Goal: Task Accomplishment & Management: Complete application form

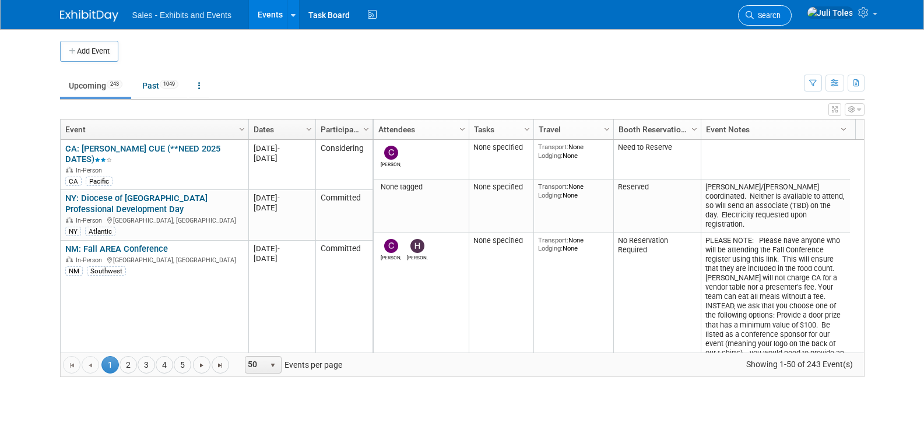
click at [781, 12] on span "Search" at bounding box center [767, 15] width 27 height 9
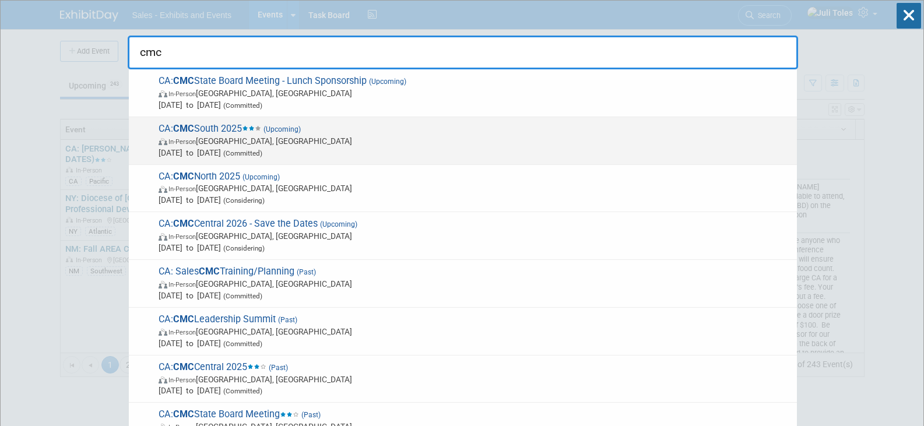
type input "cmc"
click at [191, 132] on strong "CMC" at bounding box center [183, 128] width 21 height 11
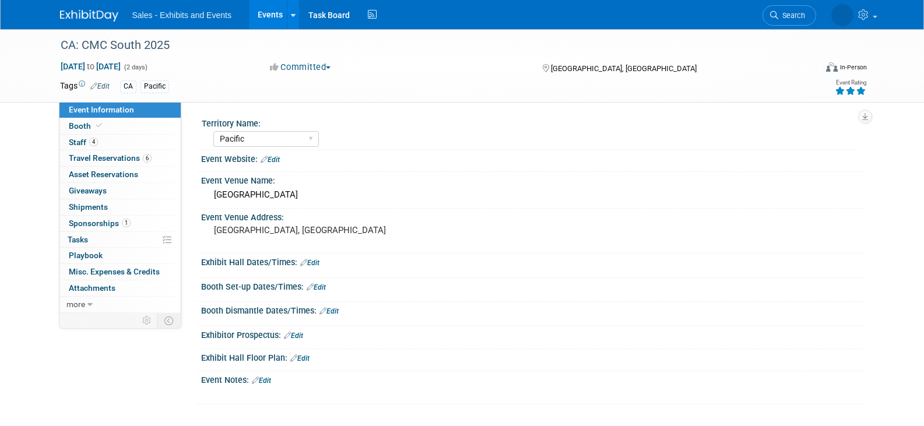
select select "Pacific"
click at [80, 140] on span "Staff 4" at bounding box center [83, 142] width 29 height 9
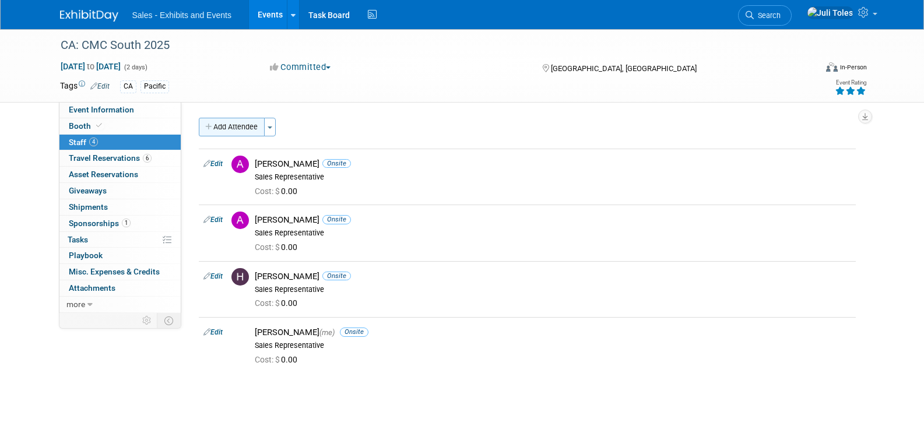
click at [208, 122] on button "Add Attendee" at bounding box center [232, 127] width 66 height 19
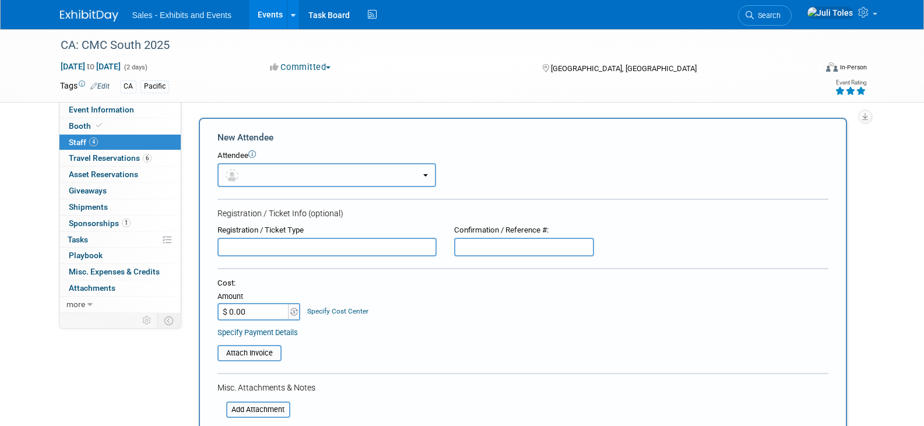
click at [325, 182] on button "button" at bounding box center [326, 175] width 219 height 24
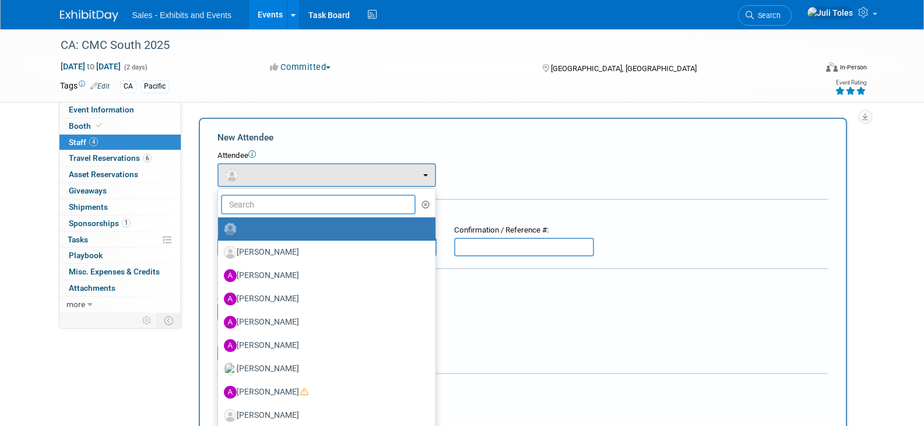
click at [287, 205] on input "text" at bounding box center [318, 205] width 195 height 20
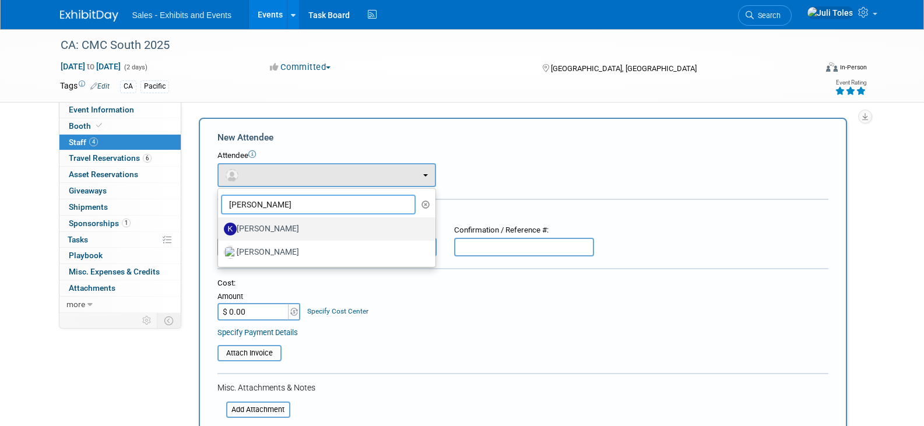
type input "kristin"
click at [272, 227] on label "Kristin McGinty" at bounding box center [324, 229] width 200 height 19
click at [220, 227] on input "Kristin McGinty" at bounding box center [216, 228] width 8 height 8
select select "6f43b3a1-7549-48f6-8b52-d4d14870082c"
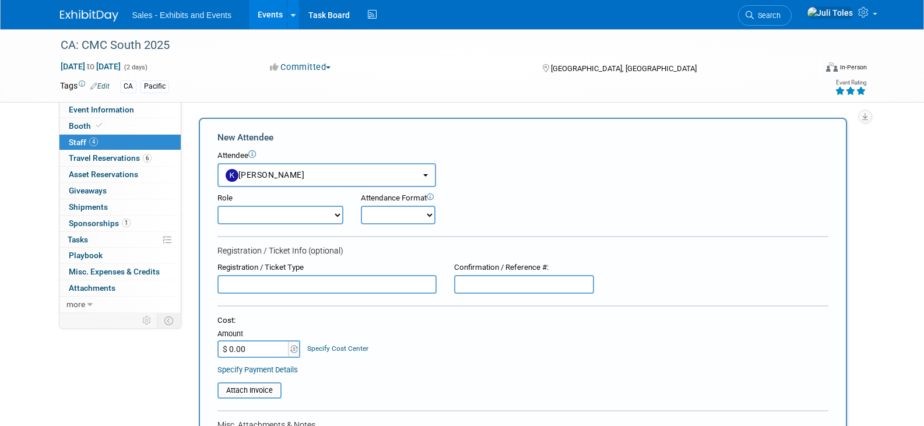
click at [311, 215] on select "Author Demonstrator Host Planner Presenter Product Rep Sales Representative" at bounding box center [280, 215] width 126 height 19
select select "4"
click at [217, 206] on select "Author Demonstrator Host Planner Presenter Product Rep Sales Representative" at bounding box center [280, 215] width 126 height 19
click at [391, 220] on select "Onsite Remote" at bounding box center [398, 215] width 75 height 19
select select "1"
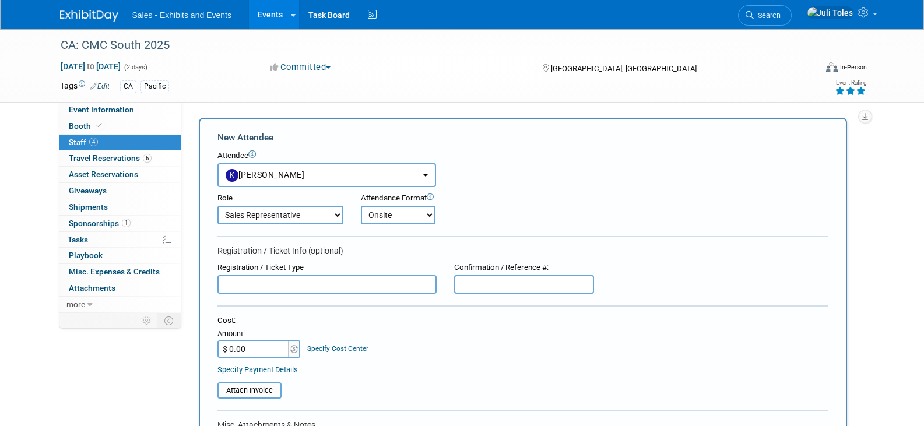
click at [361, 206] on select "Onsite Remote" at bounding box center [398, 215] width 75 height 19
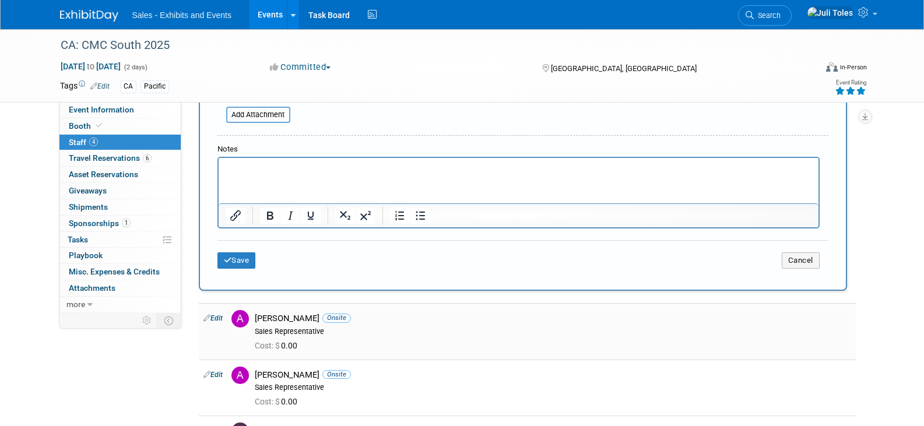
scroll to position [350, 0]
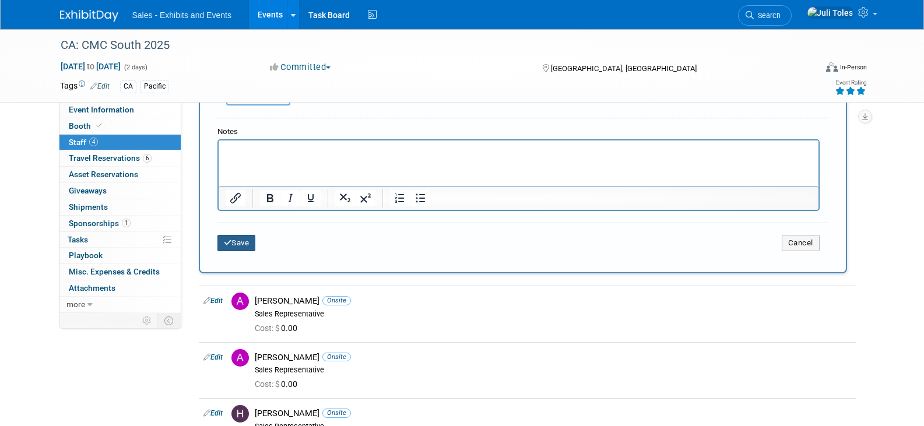
click at [242, 249] on button "Save" at bounding box center [236, 243] width 38 height 16
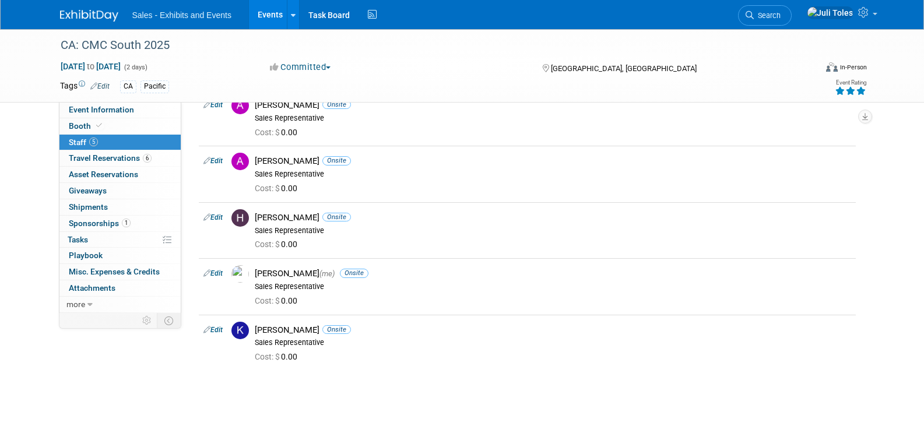
scroll to position [0, 0]
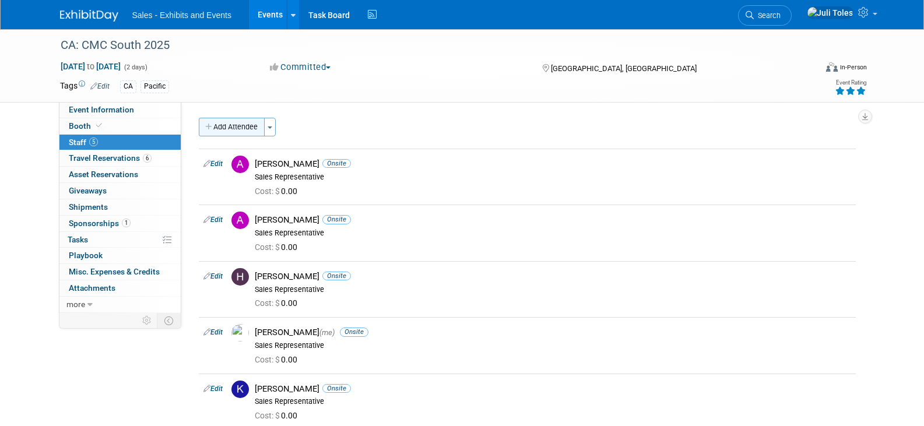
click at [206, 124] on icon "button" at bounding box center [209, 128] width 8 height 8
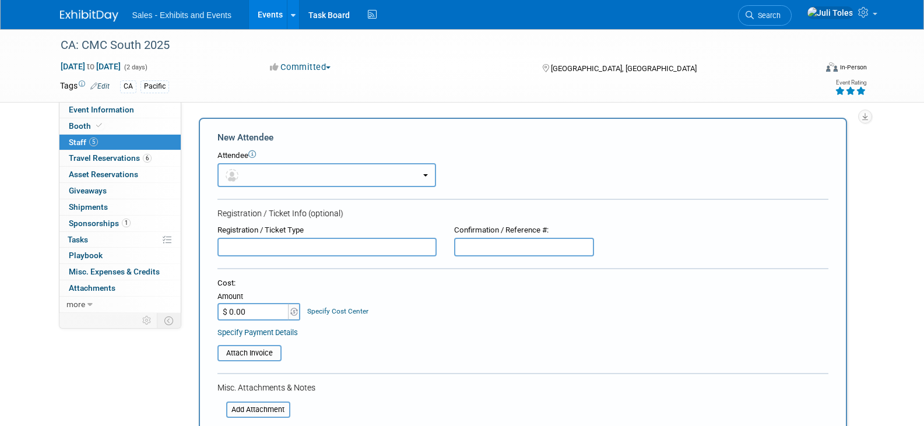
click at [331, 175] on button "button" at bounding box center [326, 175] width 219 height 24
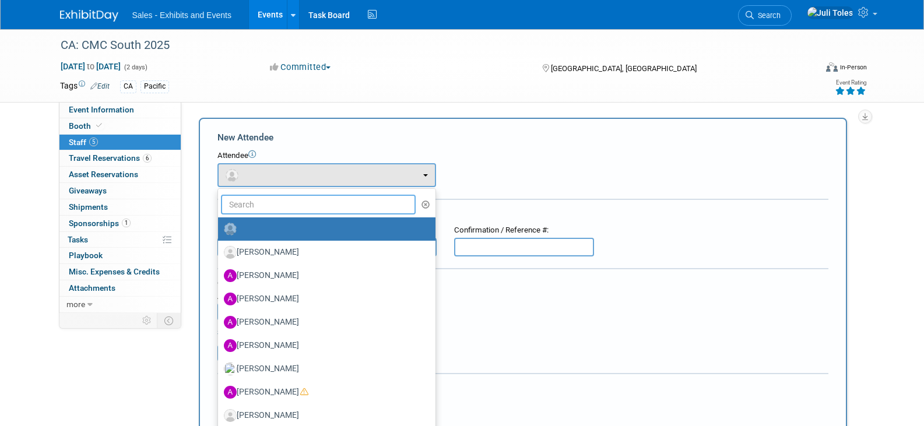
click at [289, 202] on input "text" at bounding box center [318, 205] width 195 height 20
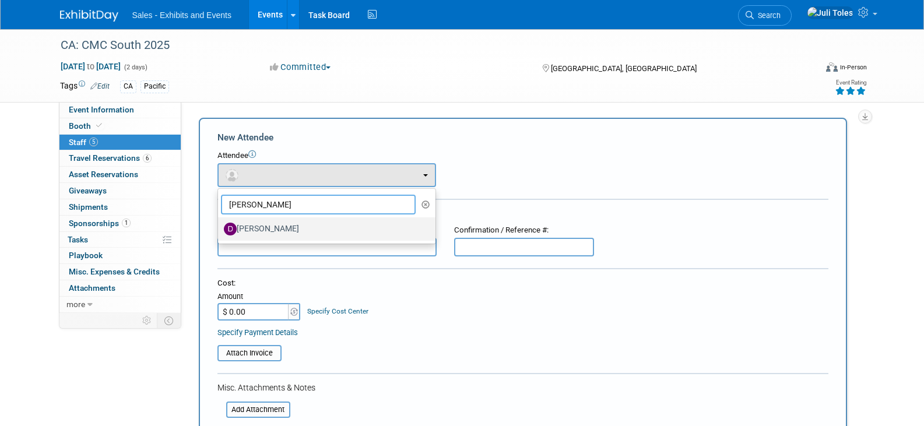
type input "dave"
click at [275, 227] on label "Dave Kootman" at bounding box center [324, 229] width 200 height 19
click at [220, 227] on input "Dave Kootman" at bounding box center [216, 228] width 8 height 8
select select "65136a95-fac6-412b-a817-b6eb1b9ddea5"
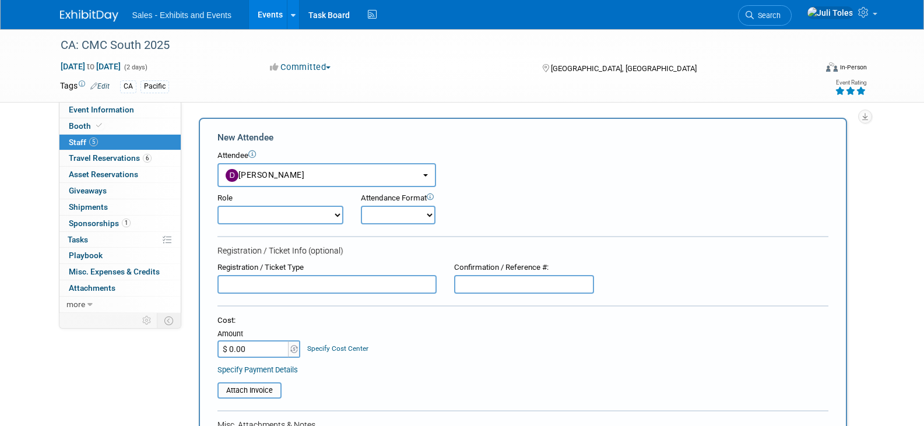
click at [279, 210] on select "Author Demonstrator Host Planner Presenter Product Rep Sales Representative" at bounding box center [280, 215] width 126 height 19
select select "4"
click at [217, 206] on select "Author Demonstrator Host Planner Presenter Product Rep Sales Representative" at bounding box center [280, 215] width 126 height 19
click at [369, 213] on select "Onsite Remote" at bounding box center [398, 215] width 75 height 19
select select "1"
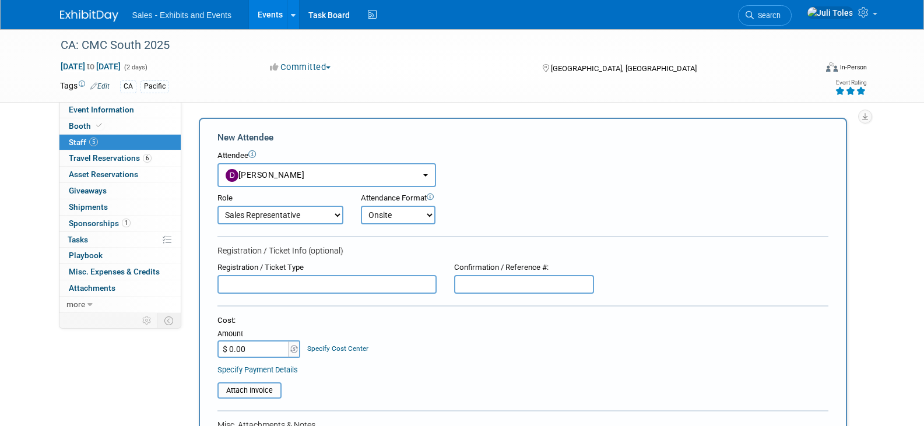
click at [361, 206] on select "Onsite Remote" at bounding box center [398, 215] width 75 height 19
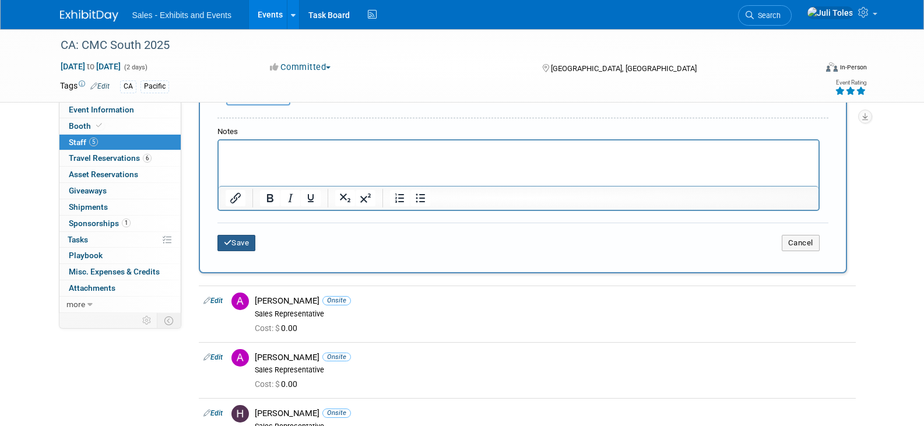
click at [224, 244] on icon "submit" at bounding box center [228, 243] width 8 height 8
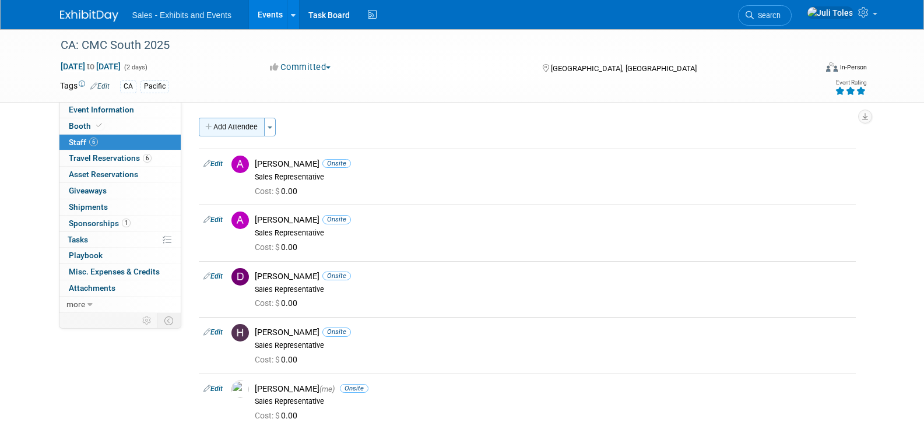
click at [222, 124] on button "Add Attendee" at bounding box center [232, 127] width 66 height 19
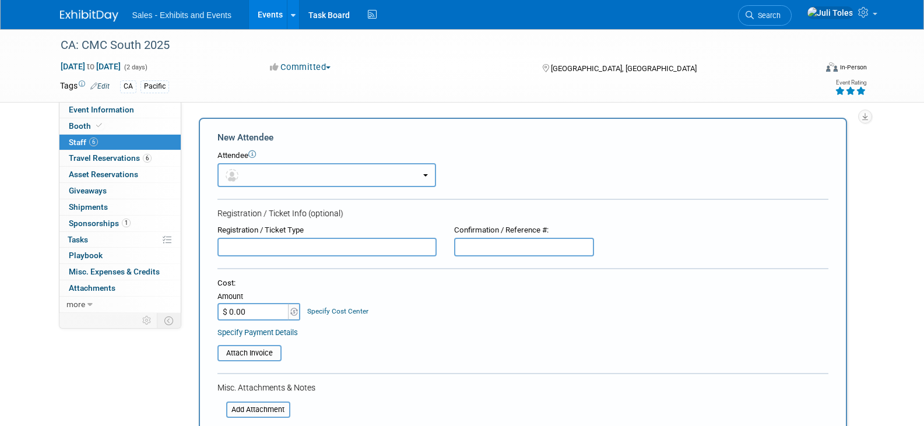
click at [308, 176] on button "button" at bounding box center [326, 175] width 219 height 24
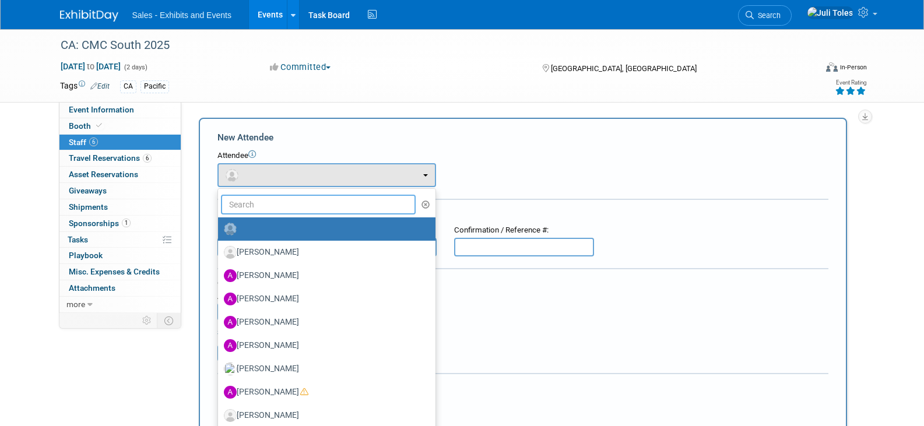
click at [283, 207] on input "text" at bounding box center [318, 205] width 195 height 20
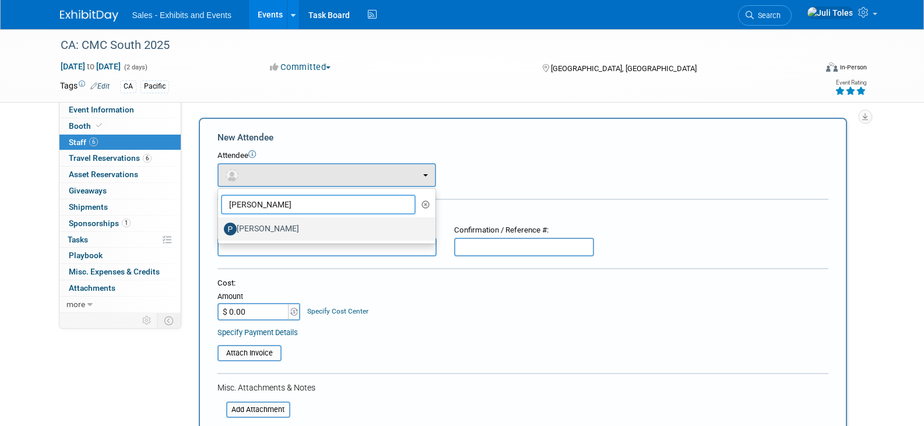
type input "patti"
click at [275, 229] on label "Patti Savage" at bounding box center [324, 229] width 200 height 19
click at [220, 229] on input "Patti Savage" at bounding box center [216, 228] width 8 height 8
select select "8ddda454-48bc-47b9-8708-76c8034a6f00"
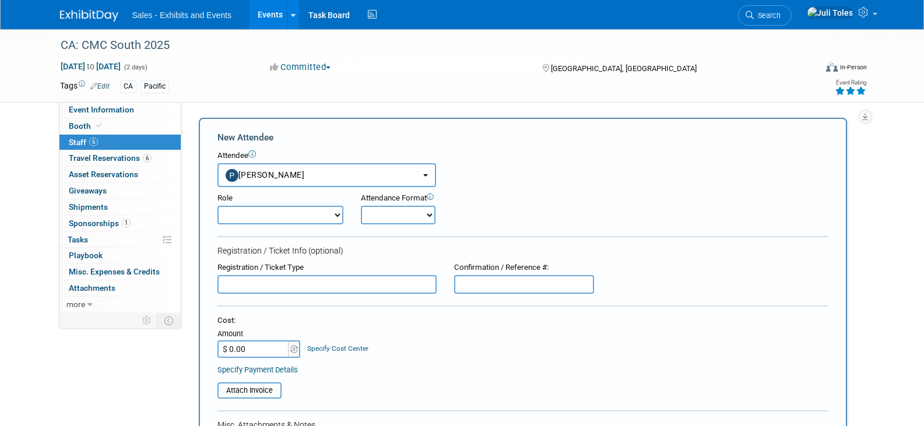
click at [287, 219] on select "Author Demonstrator Host Planner Presenter Product Rep Sales Representative" at bounding box center [280, 215] width 126 height 19
select select "4"
click at [217, 206] on select "Author Demonstrator Host Planner Presenter Product Rep Sales Representative" at bounding box center [280, 215] width 126 height 19
click at [412, 217] on select "Onsite Remote" at bounding box center [398, 215] width 75 height 19
select select "1"
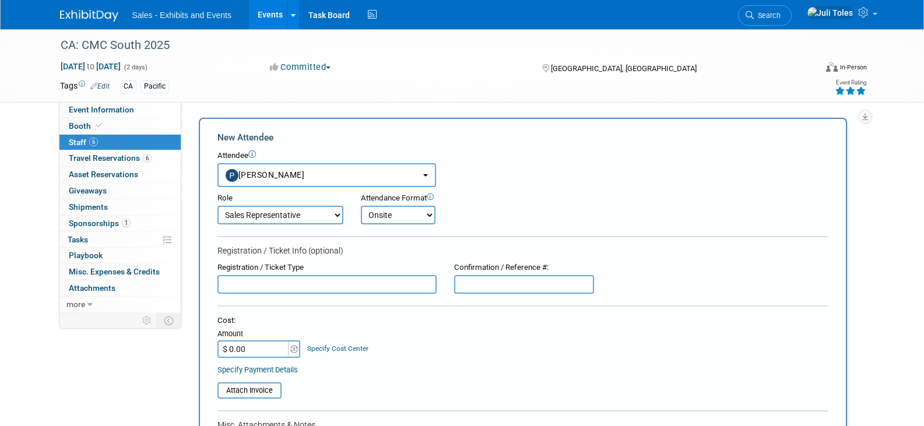
click at [361, 206] on select "Onsite Remote" at bounding box center [398, 215] width 75 height 19
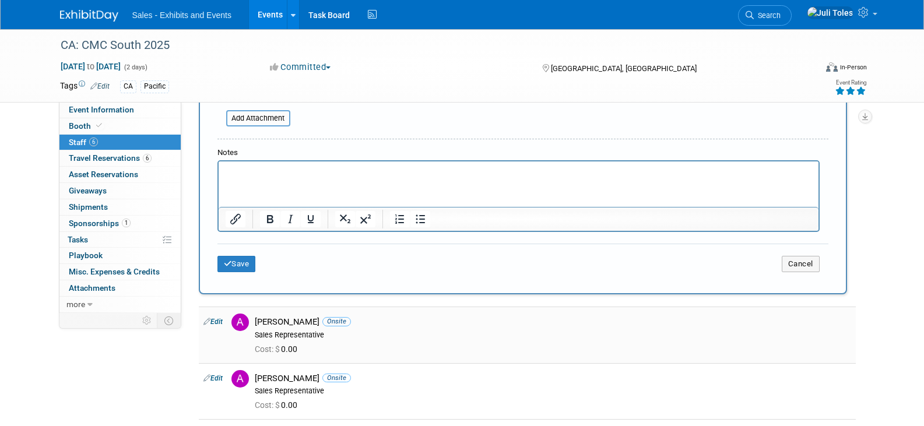
scroll to position [350, 0]
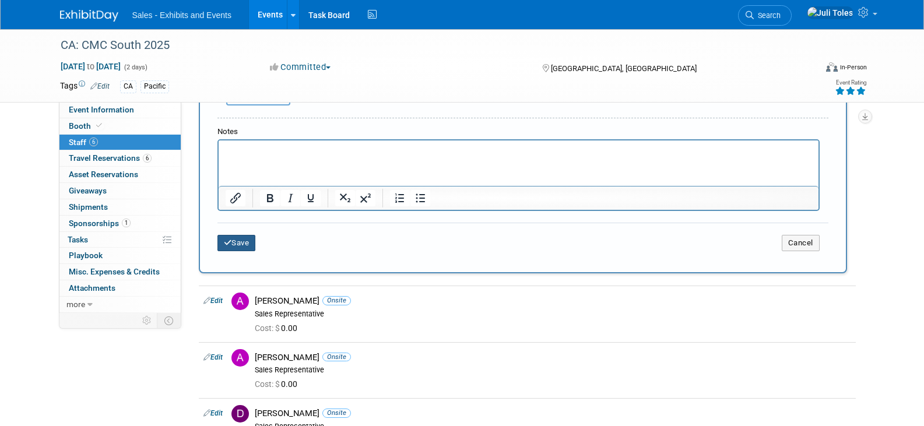
click at [235, 247] on button "Save" at bounding box center [236, 243] width 38 height 16
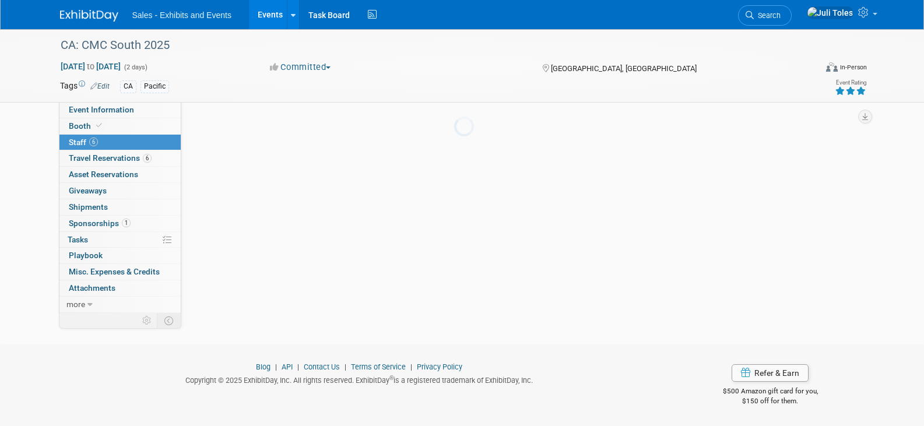
scroll to position [254, 0]
